Goal: Information Seeking & Learning: Learn about a topic

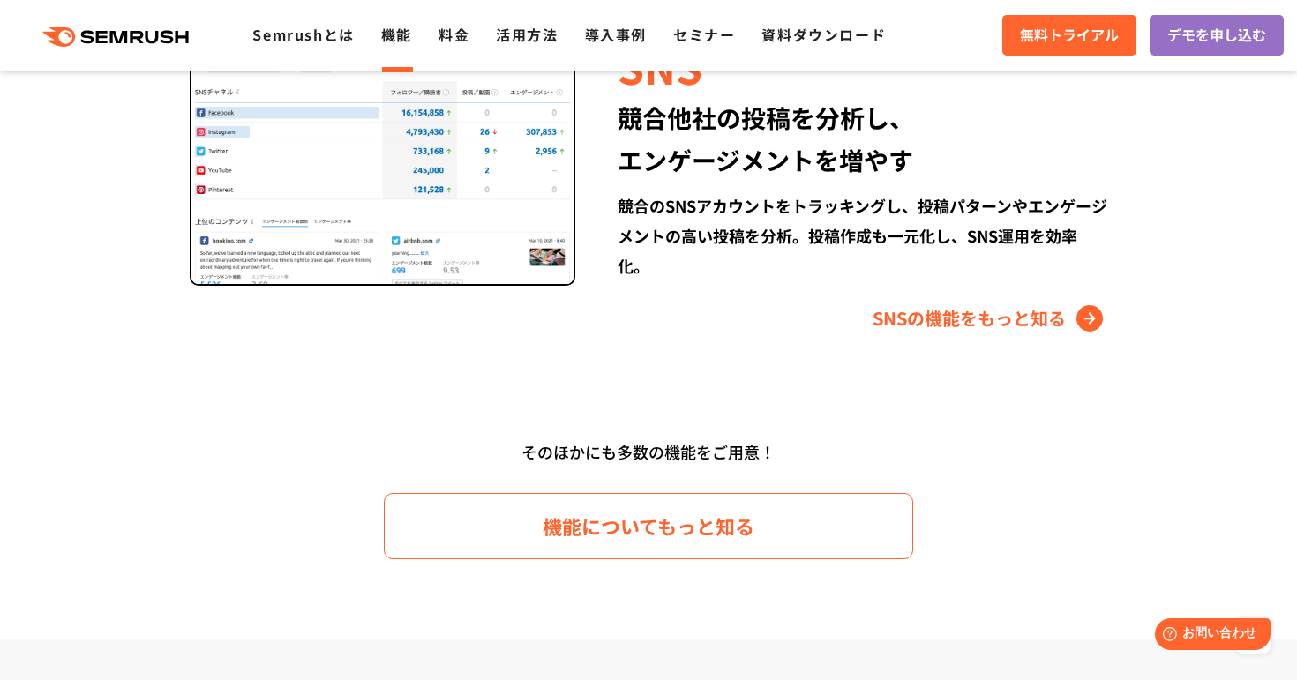
click at [403, 32] on link "機能" at bounding box center [396, 34] width 31 height 21
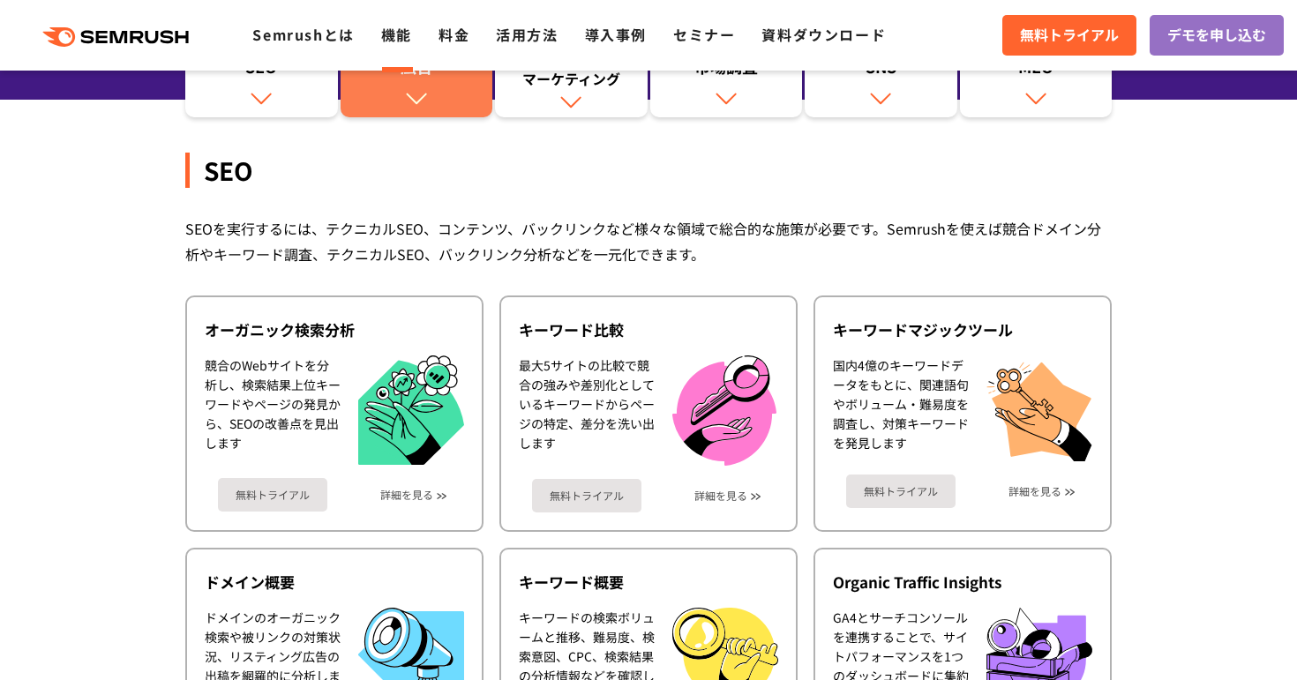
click at [405, 94] on img at bounding box center [416, 97] width 23 height 23
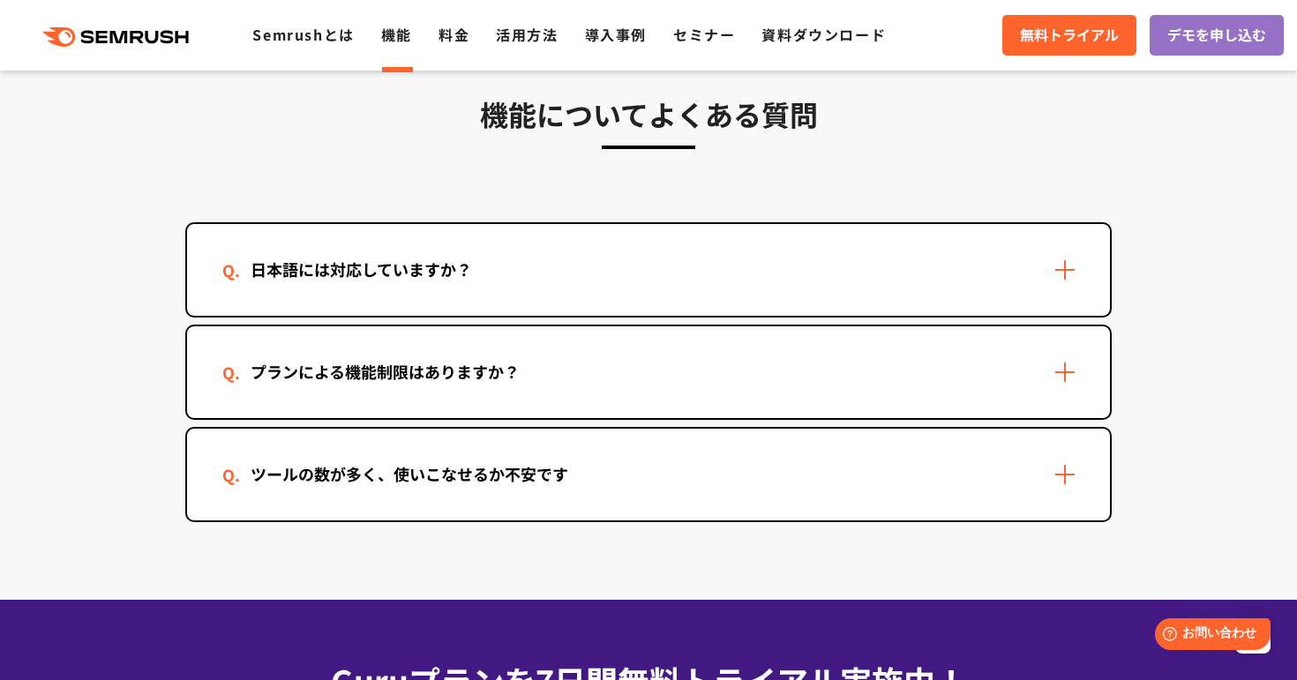
scroll to position [5307, 0]
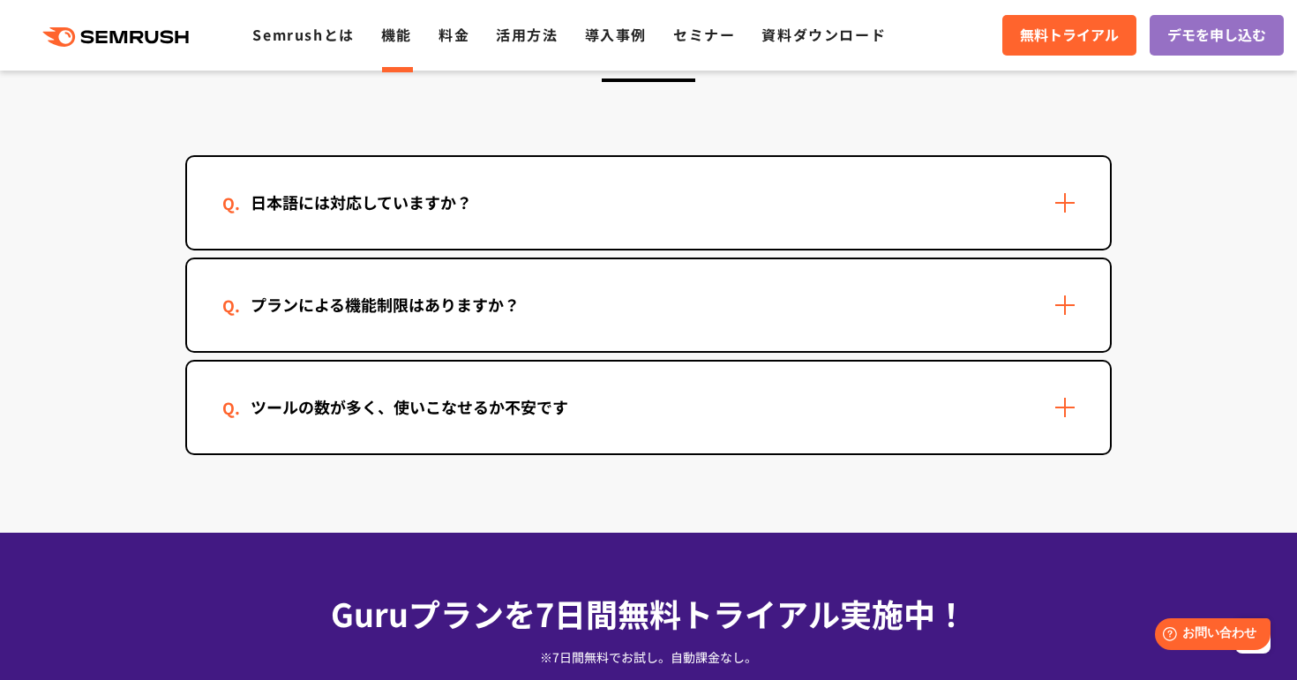
click at [385, 190] on div "日本語には対応していますか？" at bounding box center [361, 203] width 278 height 26
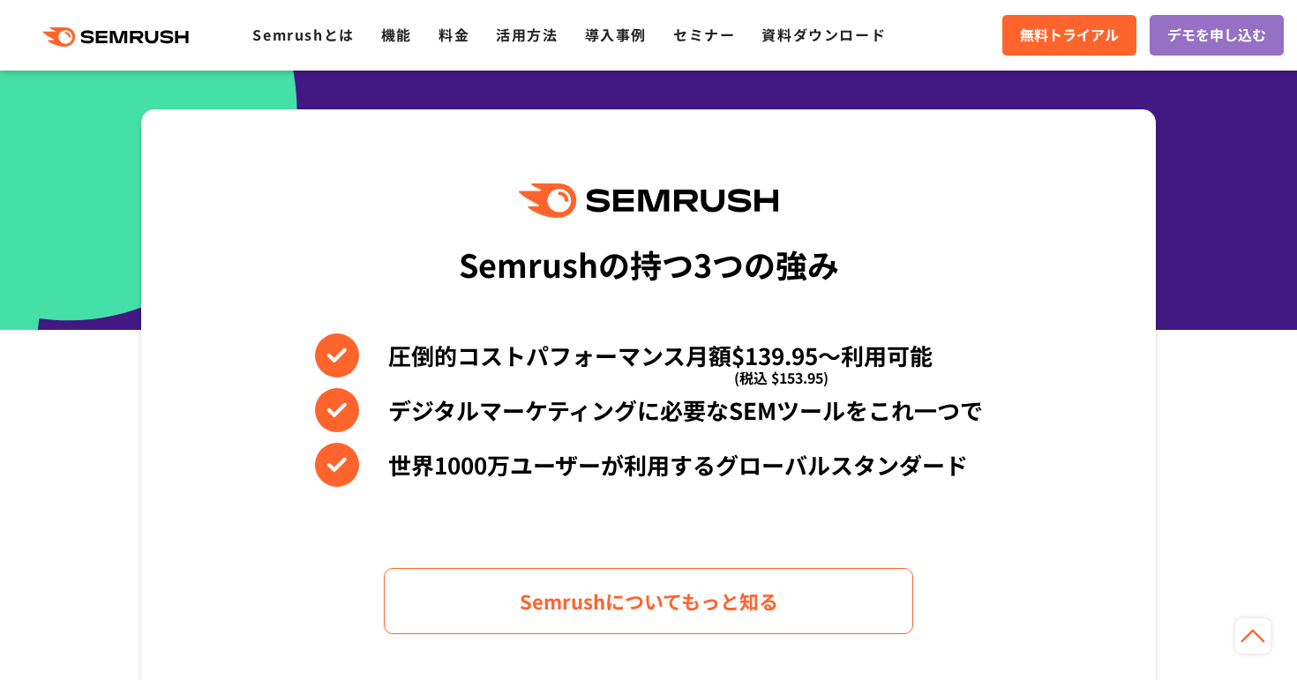
scroll to position [730, 0]
